Goal: Complete application form

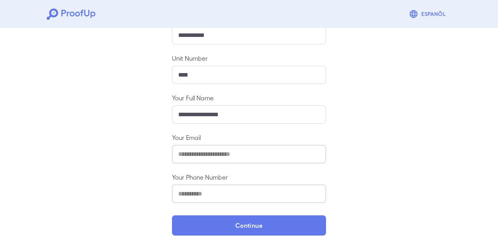
scroll to position [103, 0]
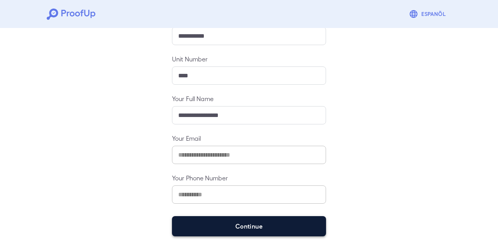
click at [227, 226] on button "Continue" at bounding box center [249, 226] width 154 height 20
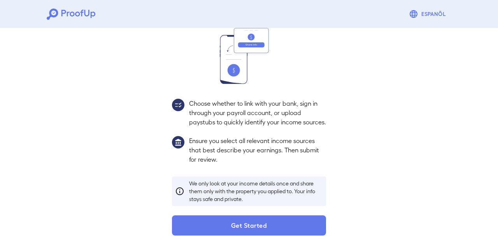
click at [227, 225] on button "Get Started" at bounding box center [249, 225] width 154 height 20
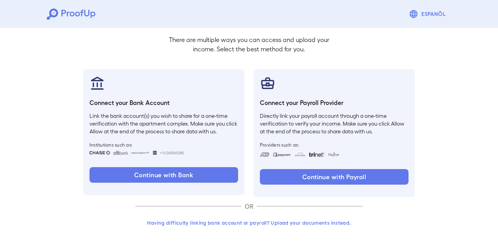
scroll to position [48, 0]
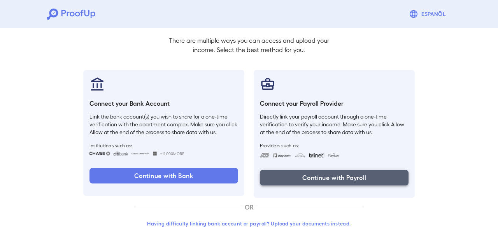
click at [277, 175] on button "Continue with Payroll" at bounding box center [334, 178] width 149 height 16
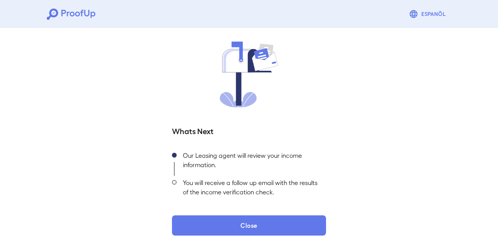
scroll to position [49, 0]
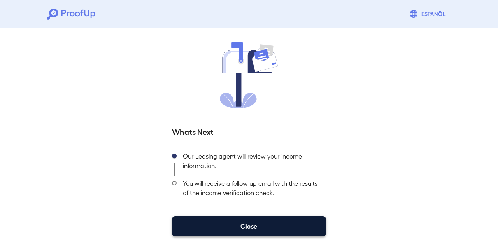
click at [208, 221] on button "Close" at bounding box center [249, 226] width 154 height 20
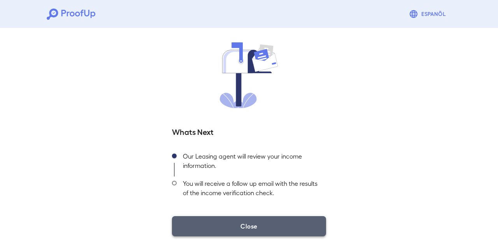
click at [238, 227] on button "Close" at bounding box center [249, 226] width 154 height 20
click at [262, 226] on button "Close" at bounding box center [249, 226] width 154 height 20
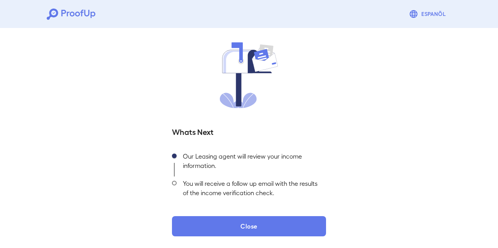
click at [82, 17] on icon at bounding box center [71, 14] width 49 height 11
click at [72, 12] on icon at bounding box center [71, 14] width 49 height 11
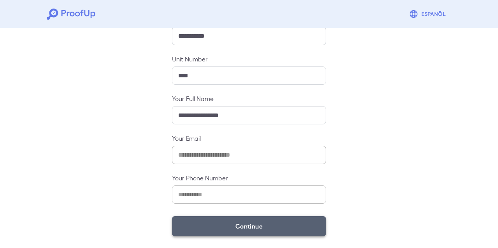
click at [229, 224] on button "Continue" at bounding box center [249, 226] width 154 height 20
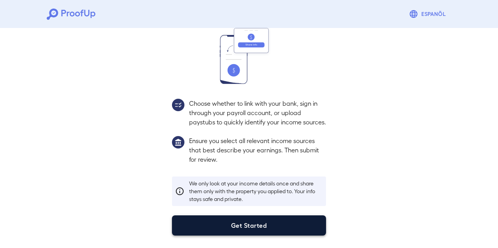
click at [228, 224] on button "Get Started" at bounding box center [249, 225] width 154 height 20
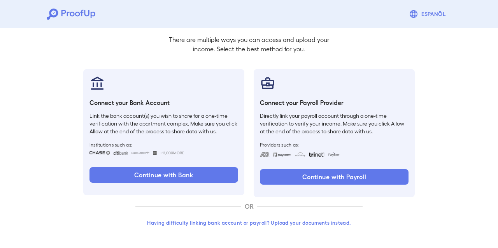
scroll to position [48, 0]
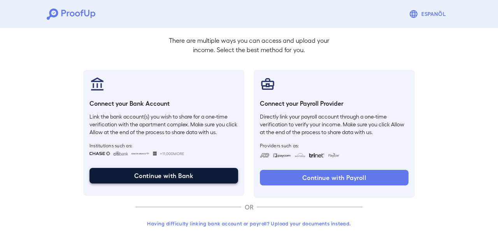
click at [189, 178] on button "Continue with Bank" at bounding box center [163, 176] width 149 height 16
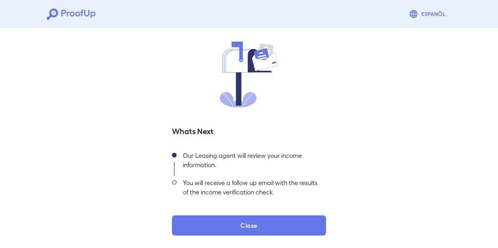
scroll to position [49, 0]
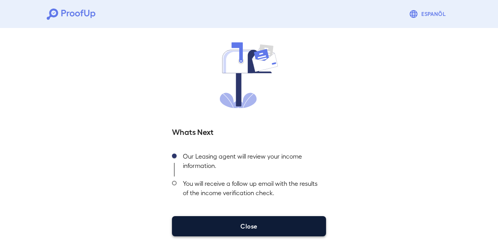
click at [251, 220] on button "Close" at bounding box center [249, 226] width 154 height 20
